Goal: Information Seeking & Learning: Learn about a topic

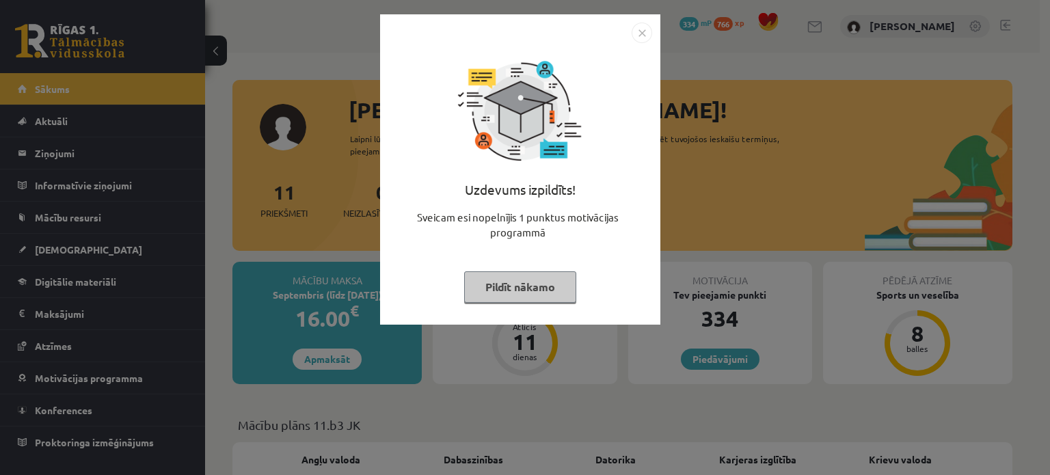
click at [629, 37] on div at bounding box center [520, 33] width 264 height 20
click at [634, 36] on img "Close" at bounding box center [641, 33] width 20 height 20
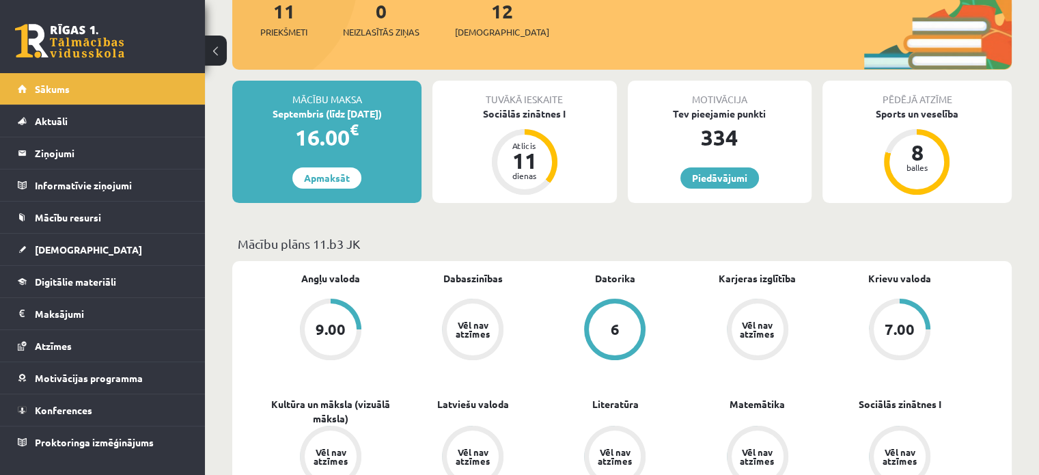
scroll to position [184, 0]
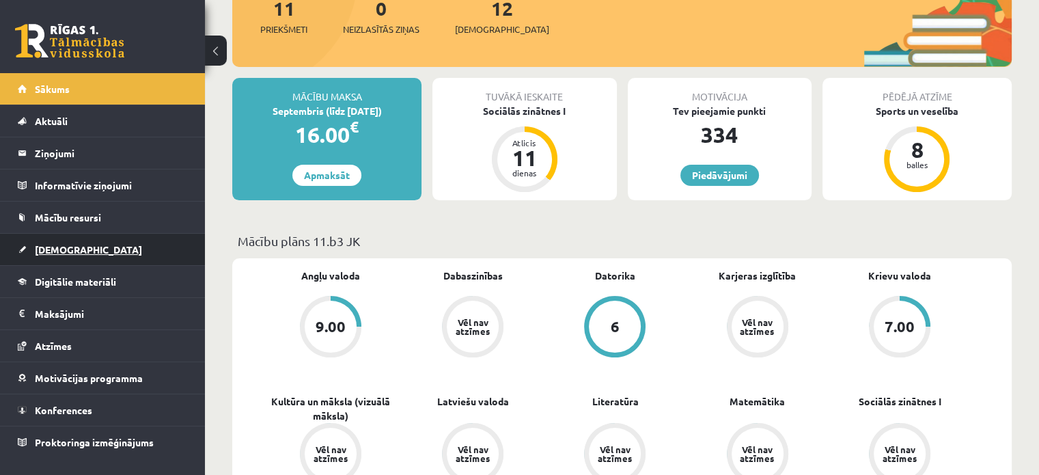
click at [85, 258] on link "[DEMOGRAPHIC_DATA]" at bounding box center [103, 249] width 170 height 31
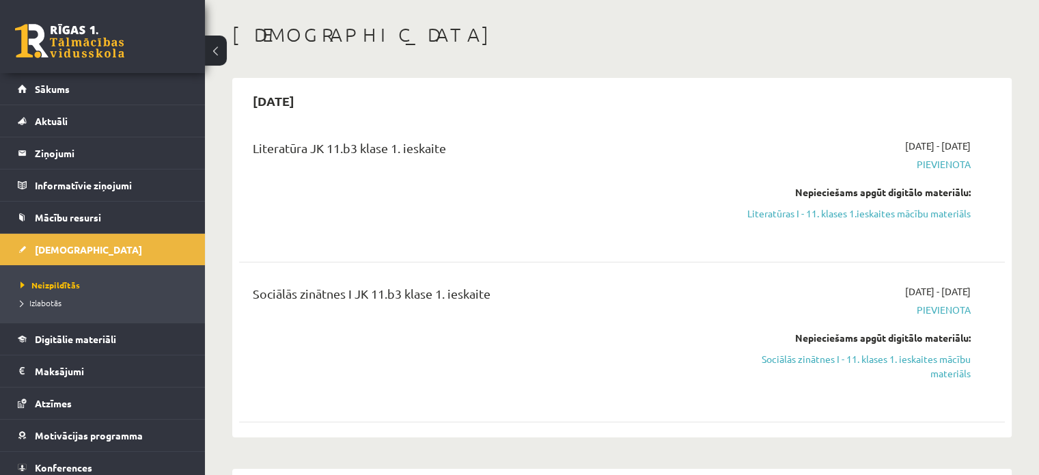
scroll to position [20, 0]
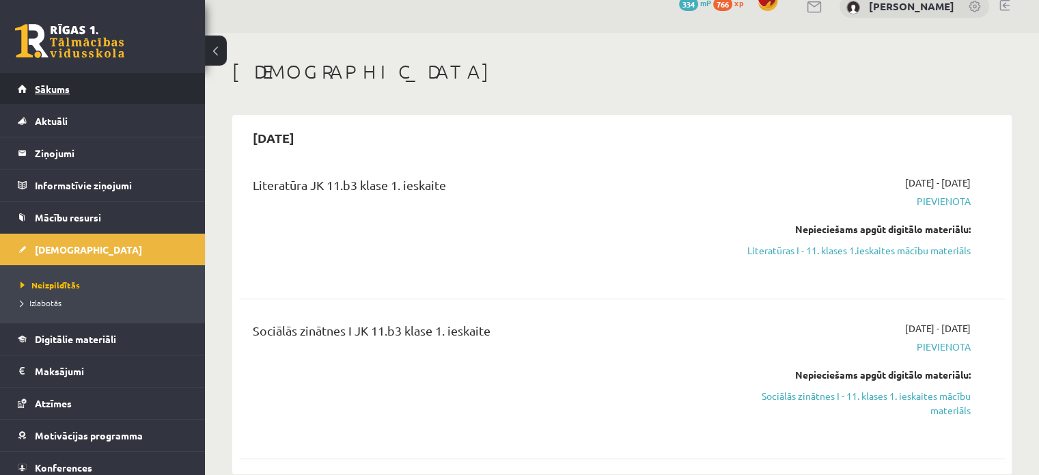
click at [111, 88] on link "Sākums" at bounding box center [103, 88] width 170 height 31
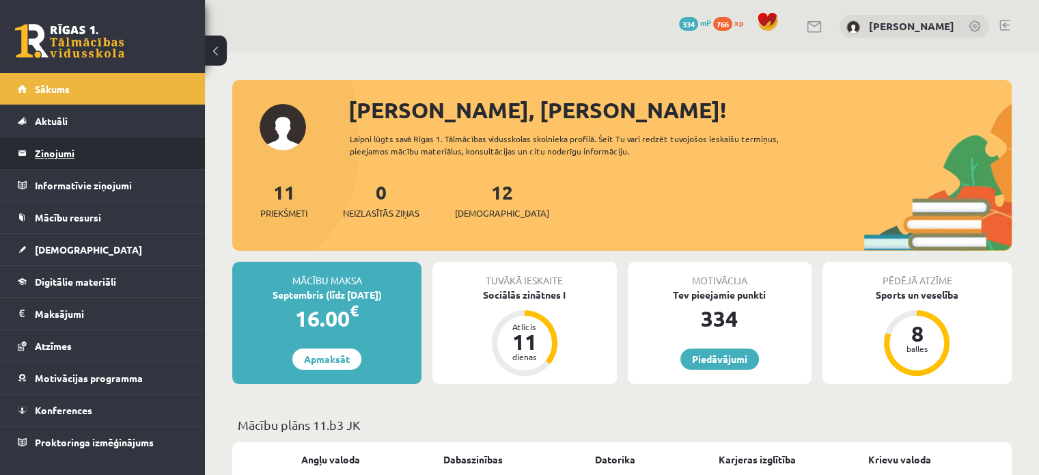
click at [68, 163] on legend "Ziņojumi 0" at bounding box center [111, 152] width 153 height 31
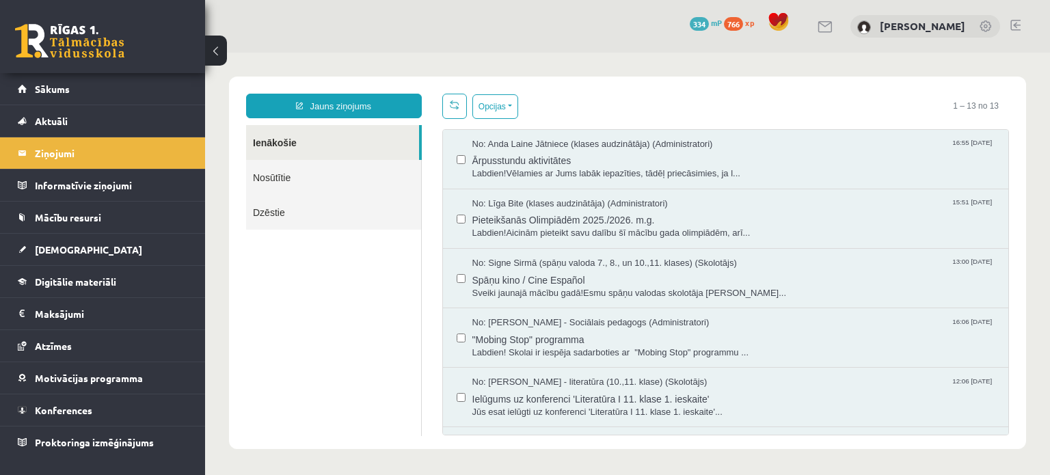
scroll to position [380, 0]
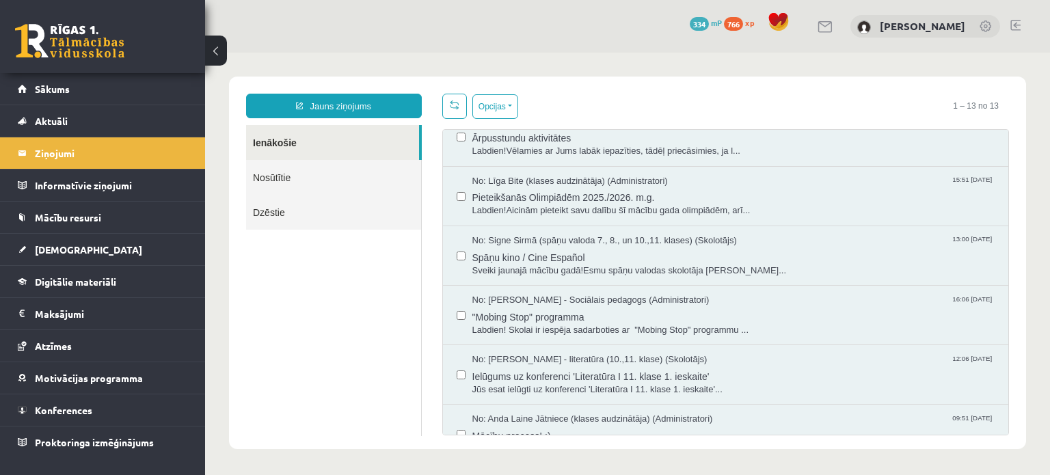
click at [381, 180] on link "Nosūtītie" at bounding box center [333, 177] width 175 height 35
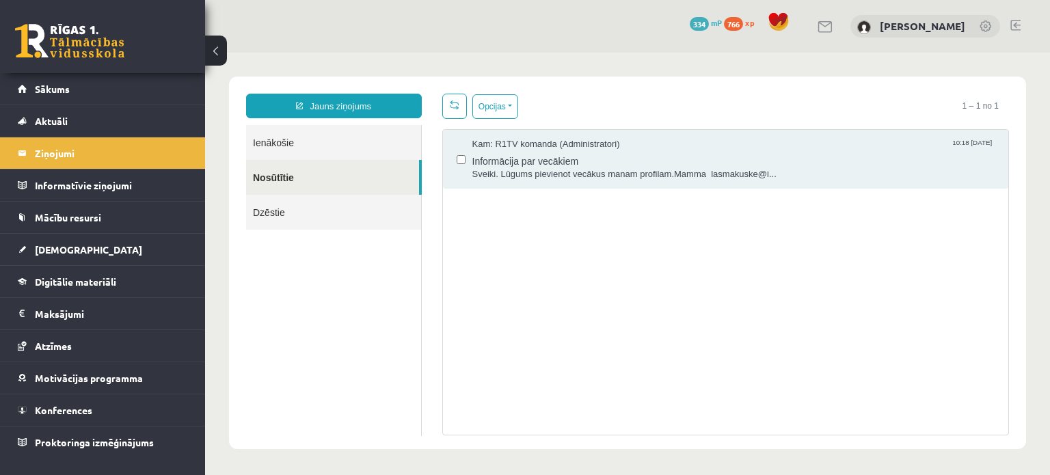
scroll to position [0, 0]
click at [373, 148] on link "Ienākošie" at bounding box center [333, 142] width 175 height 35
click at [364, 150] on link "Ienākošie" at bounding box center [333, 142] width 175 height 35
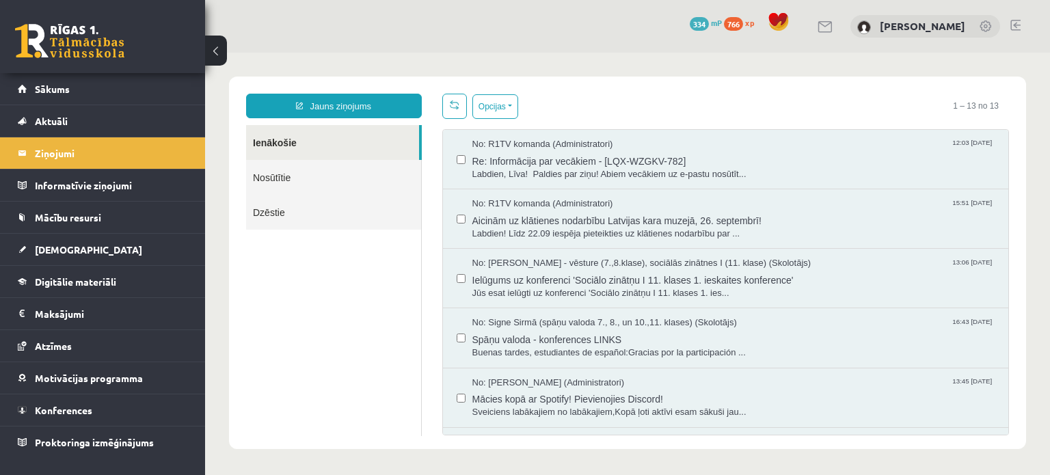
click at [319, 154] on link "Ienākošie" at bounding box center [332, 142] width 173 height 35
click at [817, 33] on div at bounding box center [825, 26] width 16 height 14
click at [818, 25] on link at bounding box center [825, 27] width 16 height 12
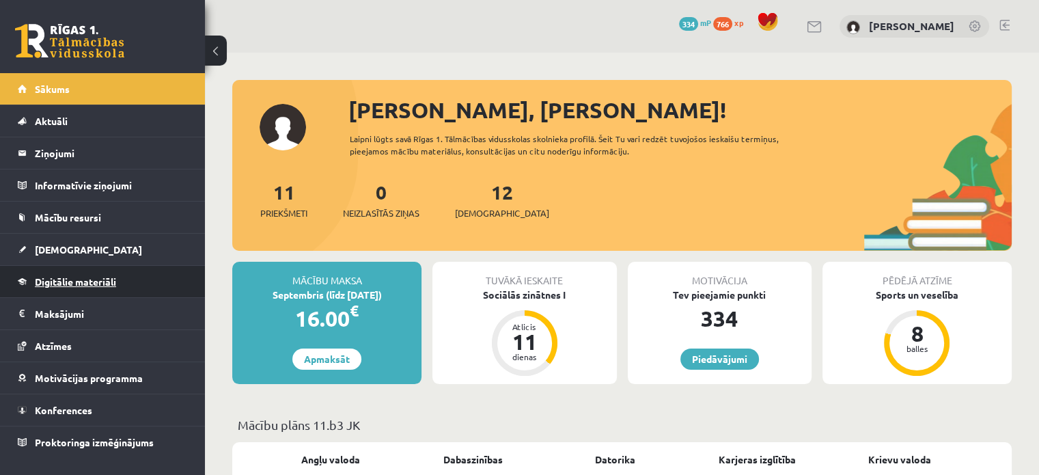
click at [36, 275] on span "Digitālie materiāli" at bounding box center [75, 281] width 81 height 12
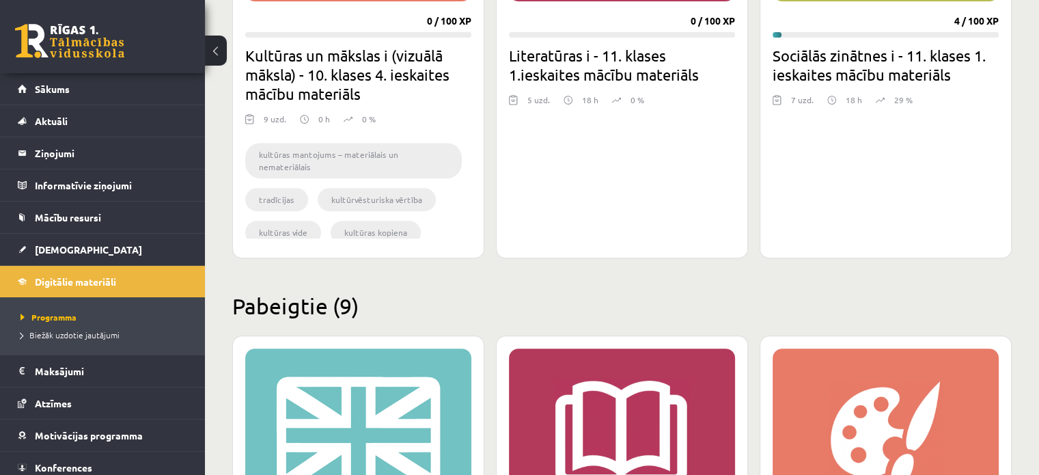
scroll to position [575, 0]
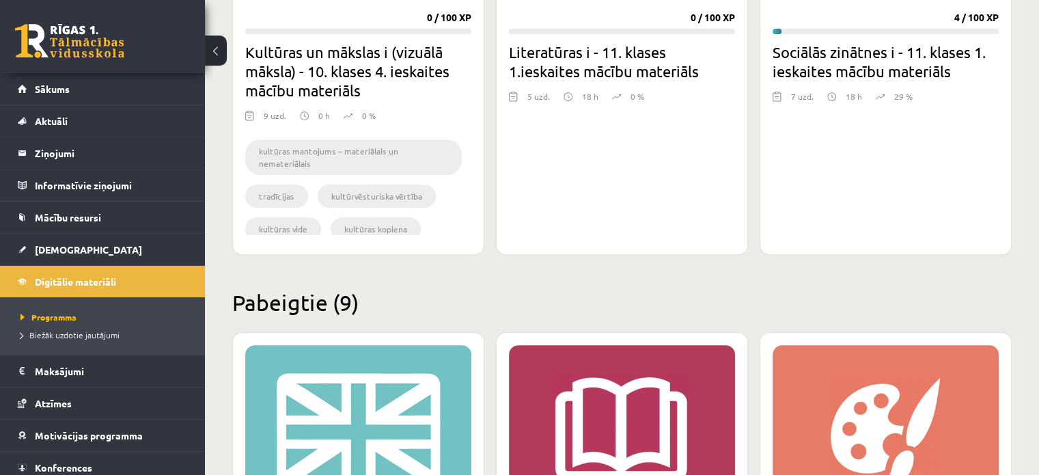
click at [839, 82] on div "XP 100 4 / 100 XP Sociālās zinātnes i - 11. klases 1. ieskaites mācību materiāl…" at bounding box center [886, 34] width 252 height 441
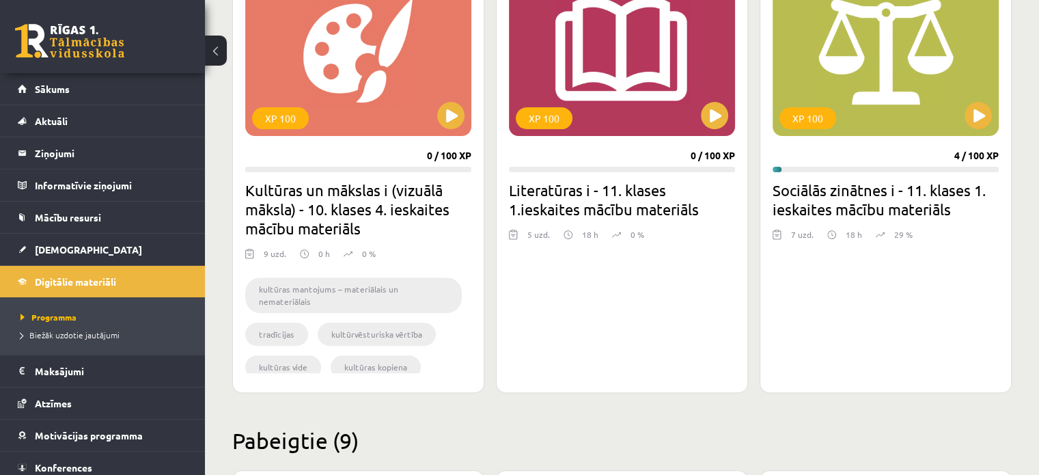
scroll to position [437, 0]
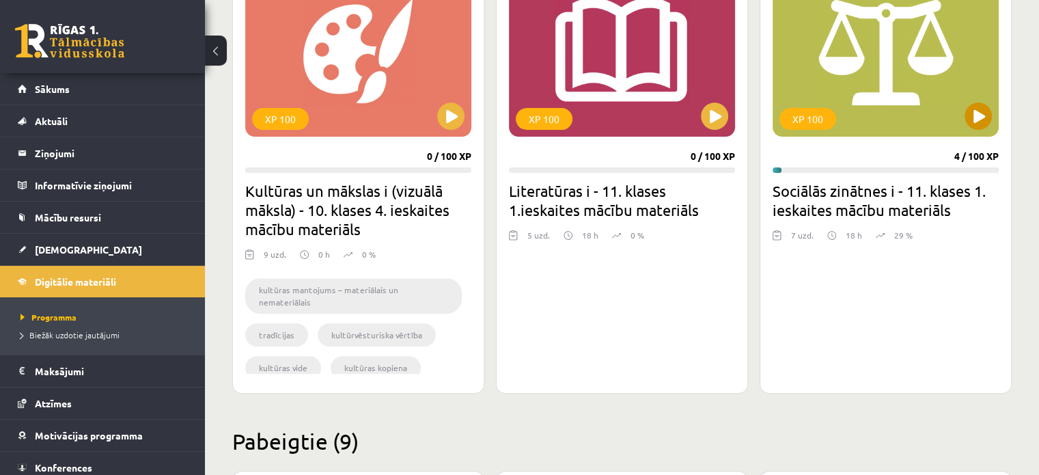
click at [912, 100] on div "XP 100" at bounding box center [886, 51] width 226 height 171
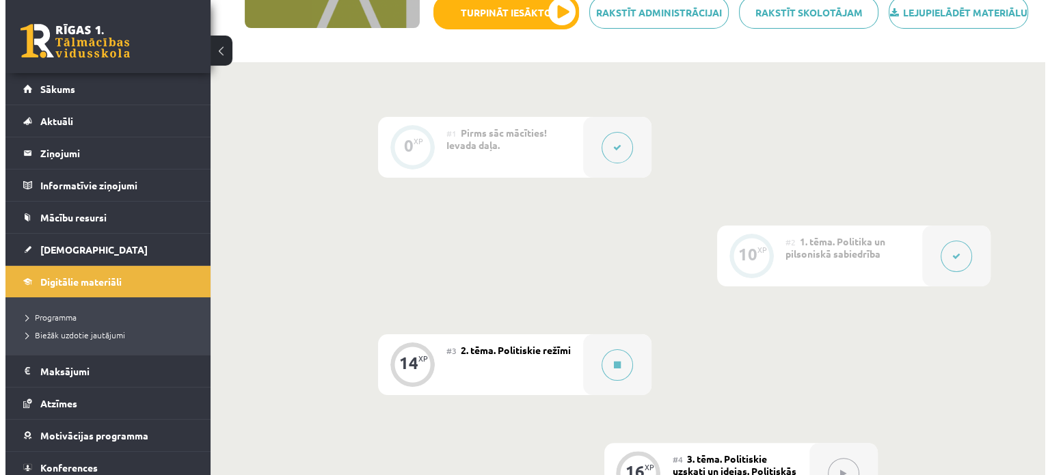
scroll to position [257, 0]
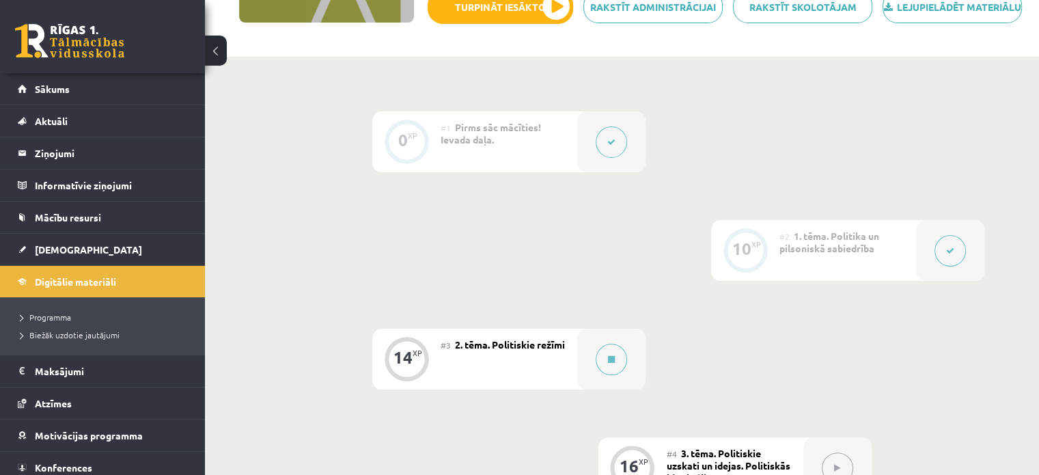
click at [855, 279] on div "#2 1. tēma. Politika un pilsoniskā sabiedrība" at bounding box center [848, 250] width 137 height 61
click at [588, 368] on div at bounding box center [611, 359] width 68 height 61
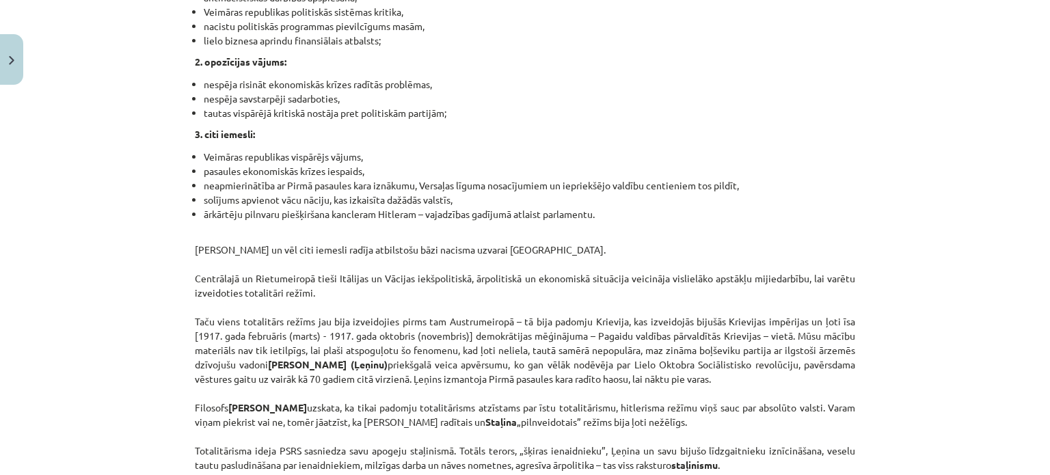
scroll to position [3548, 0]
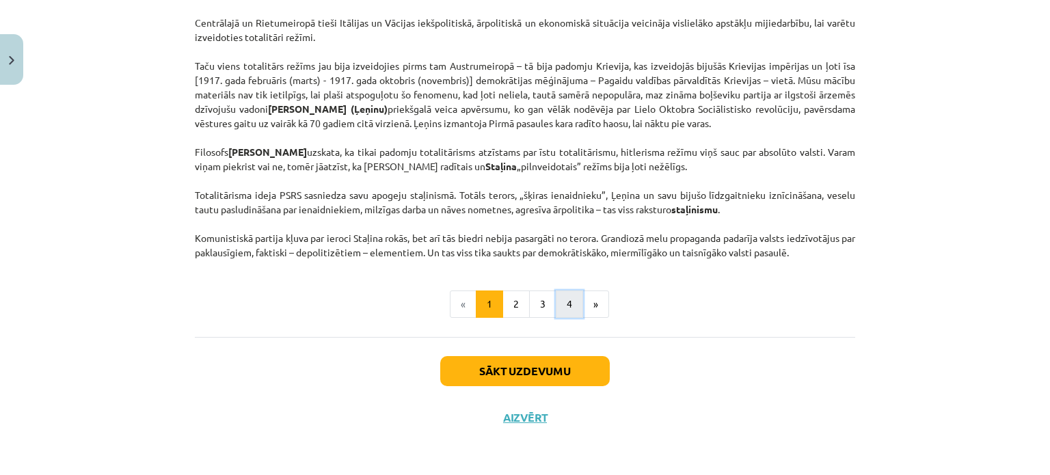
click at [556, 308] on button "4" at bounding box center [569, 303] width 27 height 27
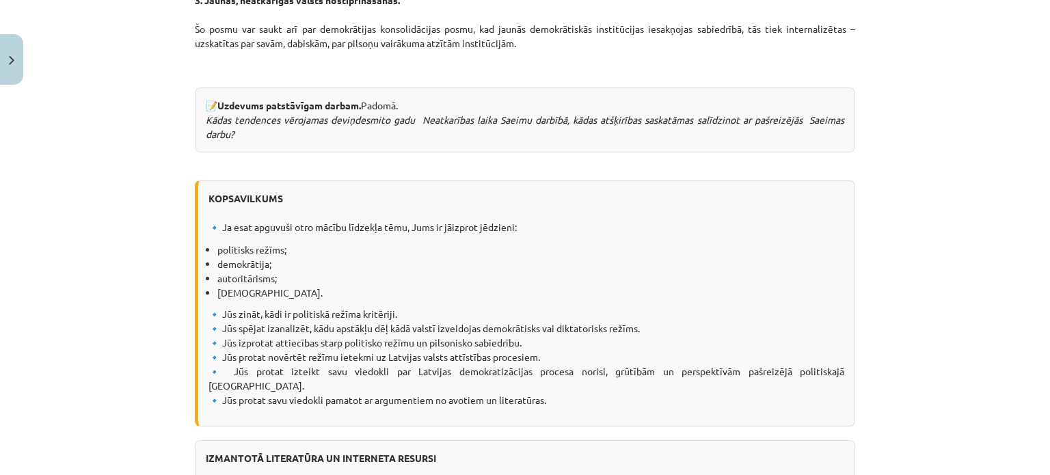
scroll to position [1475, 0]
drag, startPoint x: 202, startPoint y: 182, endPoint x: 568, endPoint y: 374, distance: 412.9
click at [568, 374] on div "KOPSAVILKUMS 🔹 Ja esat apguvuši otro mācību līdzekļa tēmu, Jums ir jāizprot jēd…" at bounding box center [525, 303] width 660 height 246
copy div "KOPSAVILKUMS 🔹 Ja esat apguvuši otro mācību līdzekļa tēmu, Jums ir jāizprot jēd…"
